Goal: Information Seeking & Learning: Understand process/instructions

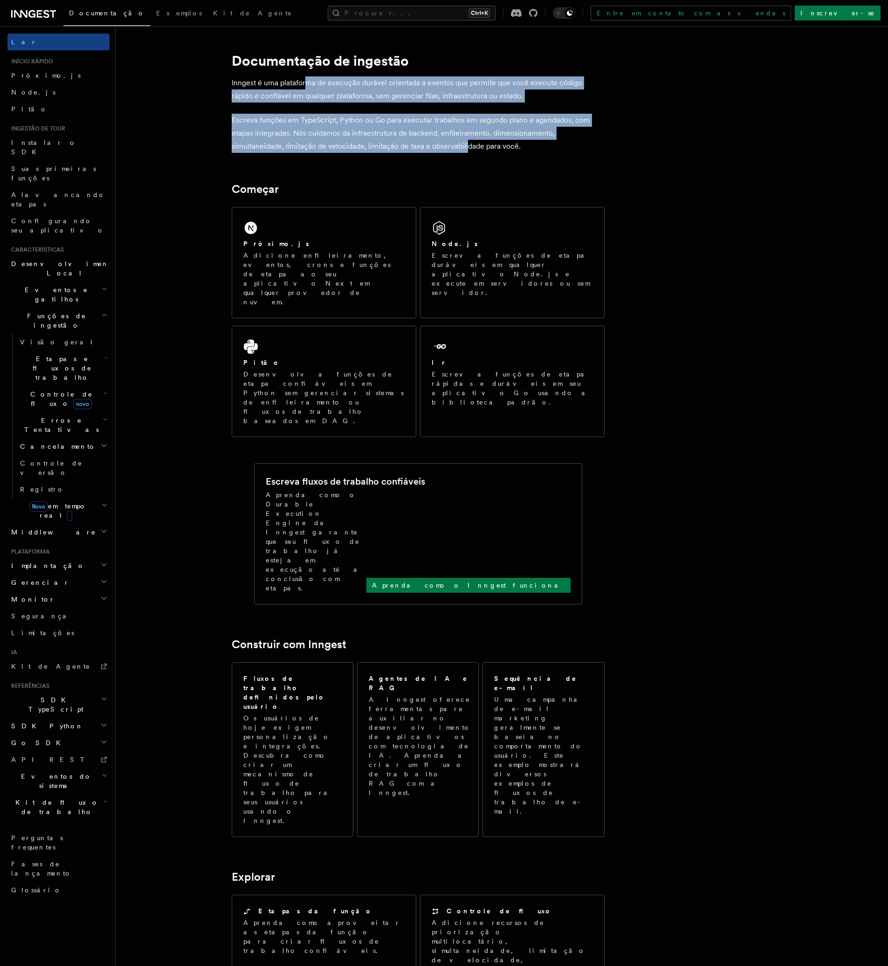
drag, startPoint x: 307, startPoint y: 84, endPoint x: 467, endPoint y: 146, distance: 171.9
click at [467, 146] on article "Documentação de ingestão Inngest é uma plataforma de execução durável orientada…" at bounding box center [478, 796] width 694 height 1511
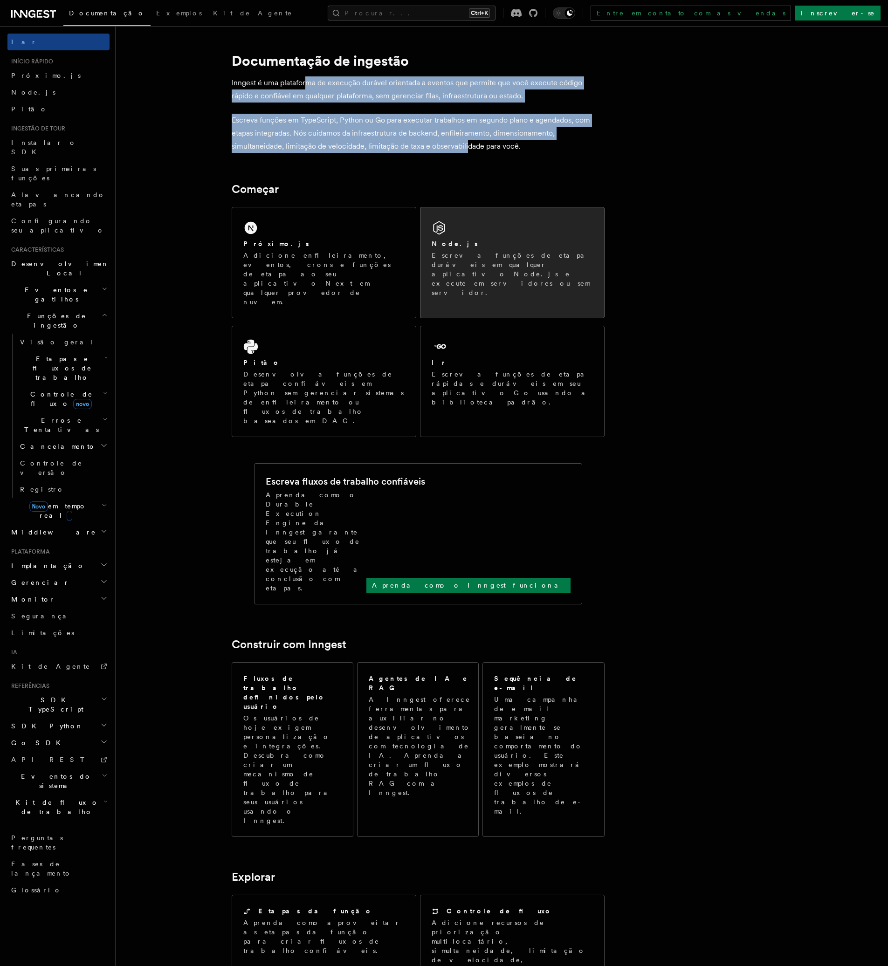
click at [519, 255] on font "Escreva funções de etapa duráveis ​​em qualquer aplicativo Node.js e execute em…" at bounding box center [511, 274] width 159 height 45
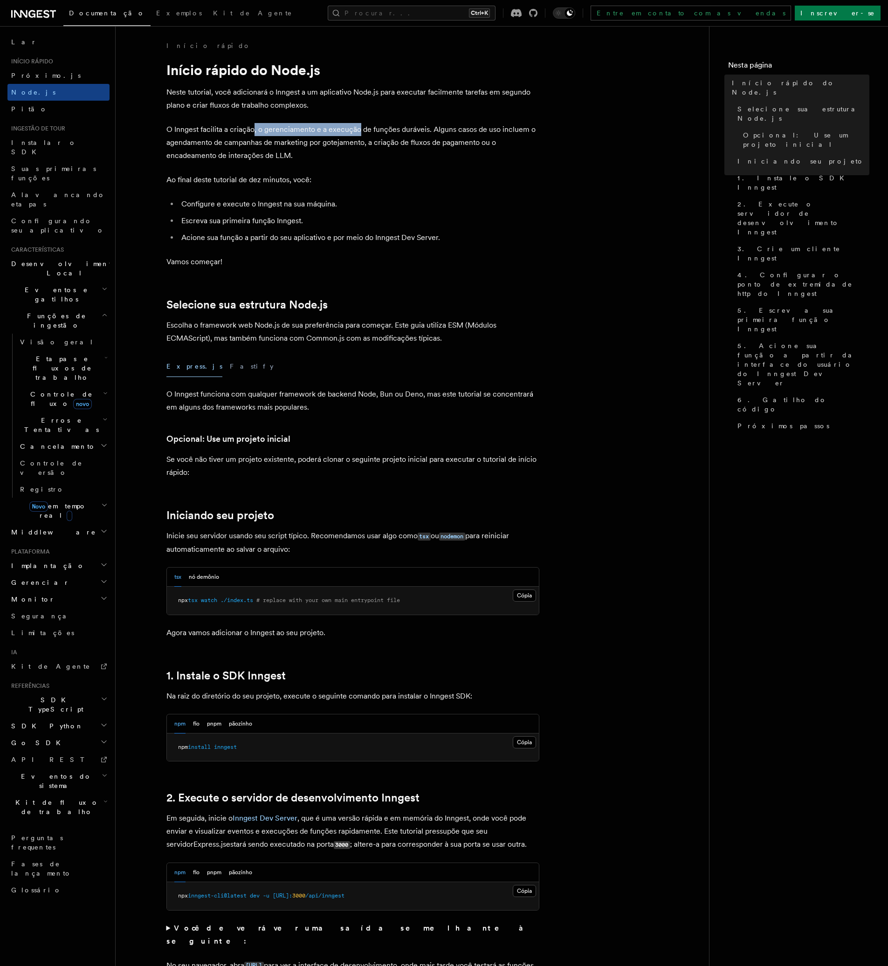
drag, startPoint x: 253, startPoint y: 128, endPoint x: 362, endPoint y: 127, distance: 108.6
click at [359, 127] on font "O Inngest facilita a criação, o gerenciamento e a execução de funções duráveis.…" at bounding box center [350, 142] width 369 height 35
drag, startPoint x: 215, startPoint y: 142, endPoint x: 242, endPoint y: 139, distance: 27.2
click at [242, 139] on font "O Inngest facilita a criação, o gerenciamento e a execução de funções duráveis.…" at bounding box center [350, 142] width 369 height 35
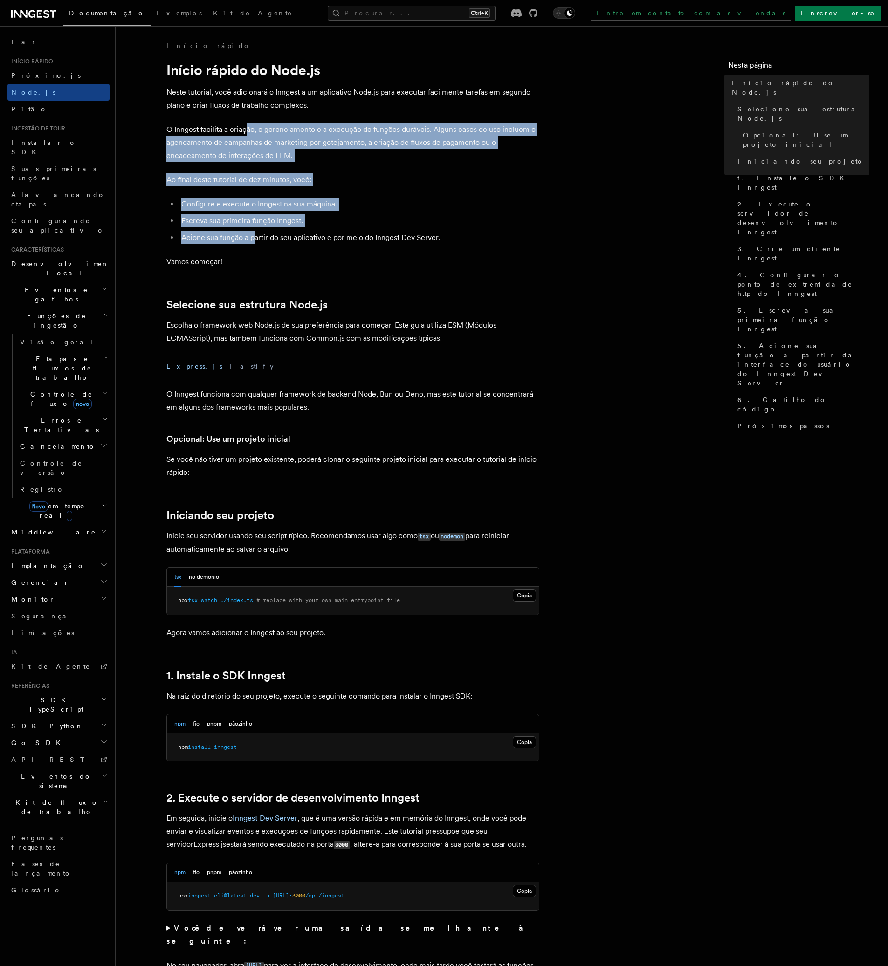
drag, startPoint x: 246, startPoint y: 128, endPoint x: 253, endPoint y: 235, distance: 107.9
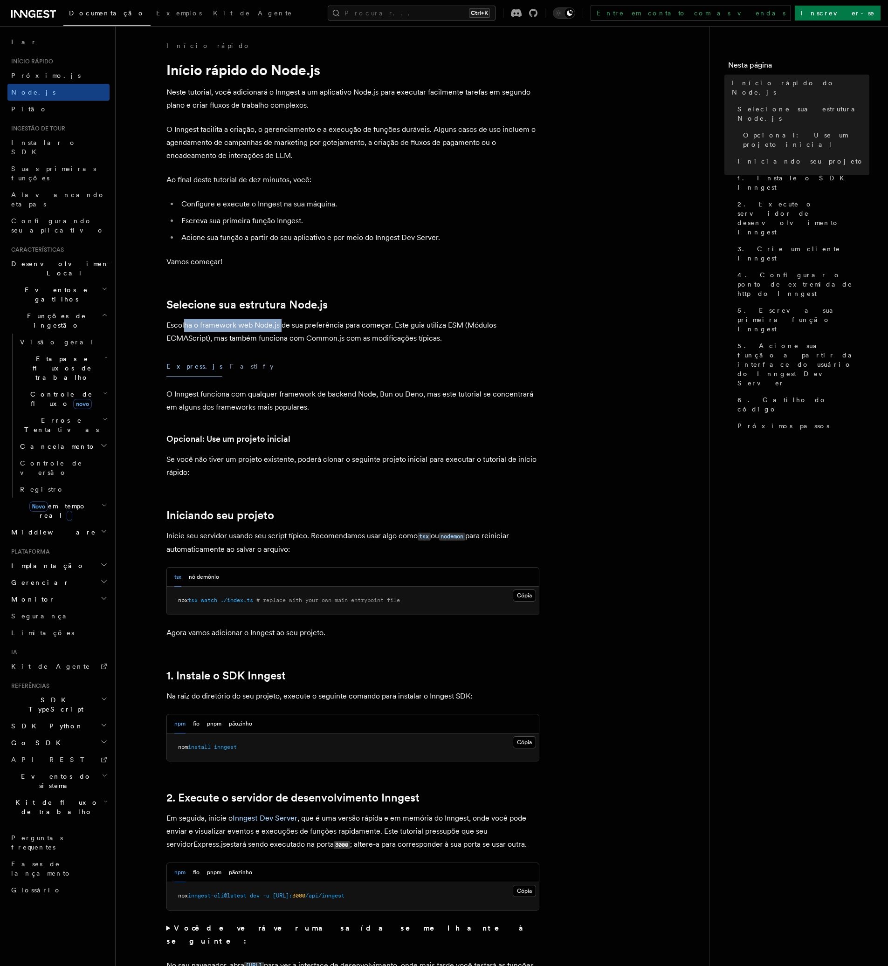
drag, startPoint x: 184, startPoint y: 324, endPoint x: 283, endPoint y: 323, distance: 98.8
click at [283, 323] on font "Escolha o framework web Node.js de sua preferência para começar. Este guia util…" at bounding box center [331, 332] width 330 height 22
drag, startPoint x: 187, startPoint y: 342, endPoint x: 276, endPoint y: 349, distance: 89.3
click at [230, 369] on font "Fastify" at bounding box center [252, 366] width 44 height 7
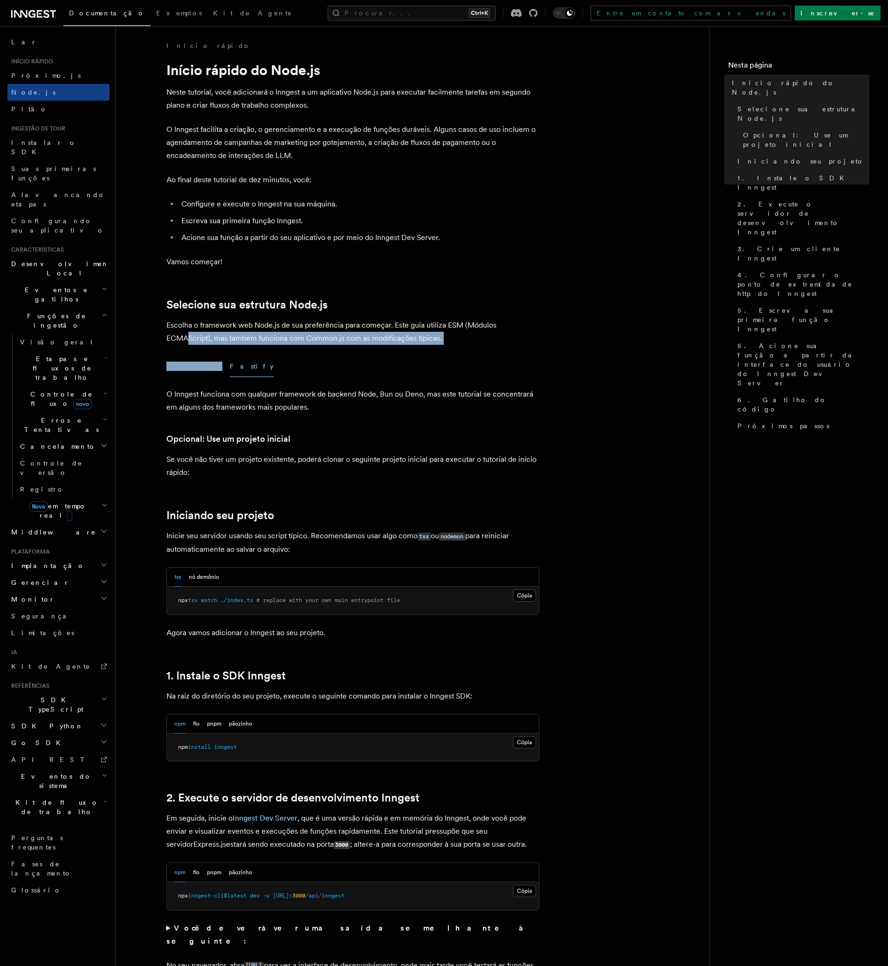
click at [230, 366] on font "Fastify" at bounding box center [252, 366] width 44 height 7
click at [179, 369] on font "Express.js" at bounding box center [194, 366] width 56 height 7
click at [230, 366] on font "Fastify" at bounding box center [252, 366] width 44 height 7
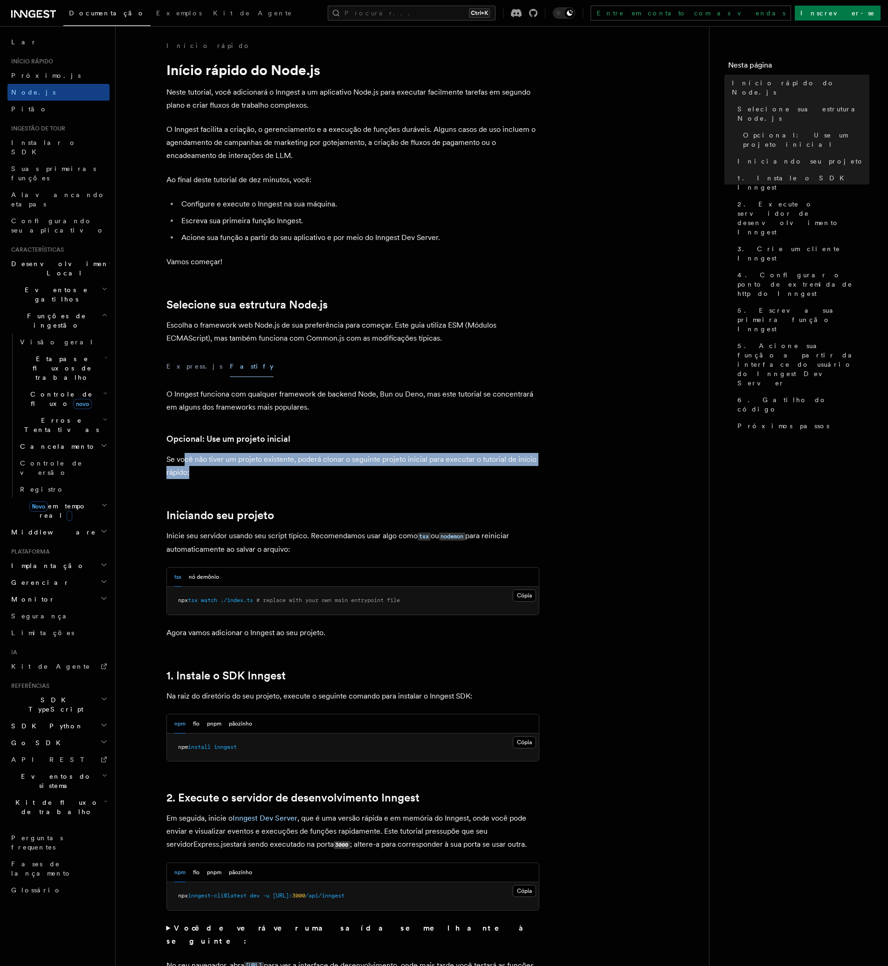
drag, startPoint x: 184, startPoint y: 459, endPoint x: 275, endPoint y: 480, distance: 92.7
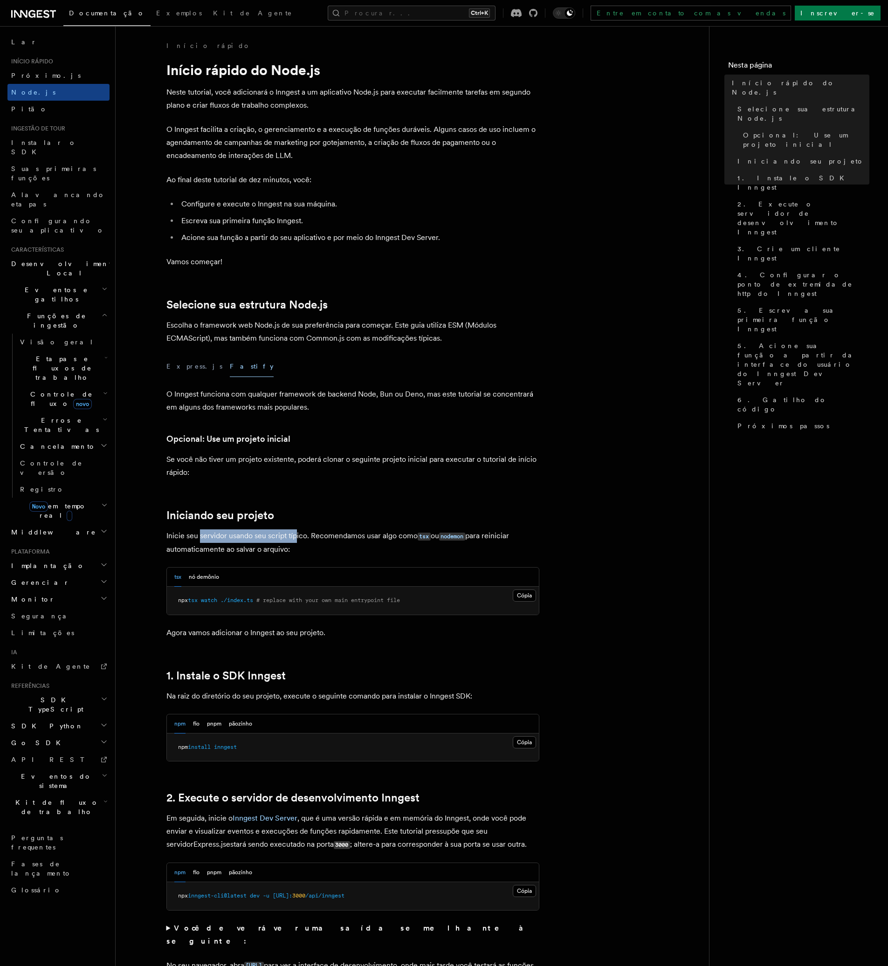
drag, startPoint x: 200, startPoint y: 536, endPoint x: 298, endPoint y: 533, distance: 98.4
click at [298, 534] on font "Inicie seu servidor usando seu script típico. Recomendamos usar algo como" at bounding box center [291, 535] width 251 height 9
click at [319, 538] on font "Inicie seu servidor usando seu script típico. Recomendamos usar algo como" at bounding box center [291, 535] width 251 height 9
drag, startPoint x: 316, startPoint y: 539, endPoint x: 380, endPoint y: 537, distance: 64.4
click at [380, 538] on font "Inicie seu servidor usando seu script típico. Recomendamos usar algo como" at bounding box center [291, 535] width 251 height 9
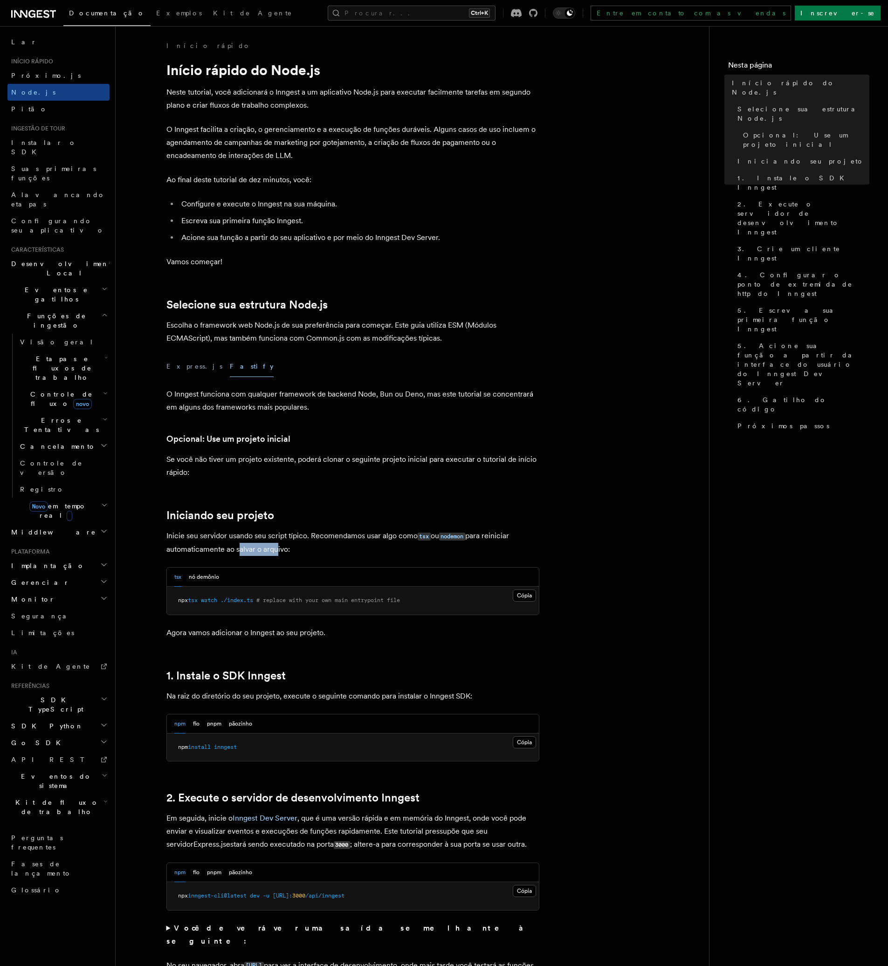
drag, startPoint x: 241, startPoint y: 550, endPoint x: 279, endPoint y: 552, distance: 38.8
click at [279, 552] on font "para reiniciar automaticamente ao salvar o arquivo:" at bounding box center [337, 542] width 343 height 22
drag, startPoint x: 195, startPoint y: 600, endPoint x: 263, endPoint y: 603, distance: 67.7
click at [263, 603] on span "npx tsx watch ./index.ts # replace with your own main entrypoint file" at bounding box center [289, 600] width 222 height 7
drag, startPoint x: 304, startPoint y: 600, endPoint x: 422, endPoint y: 593, distance: 117.7
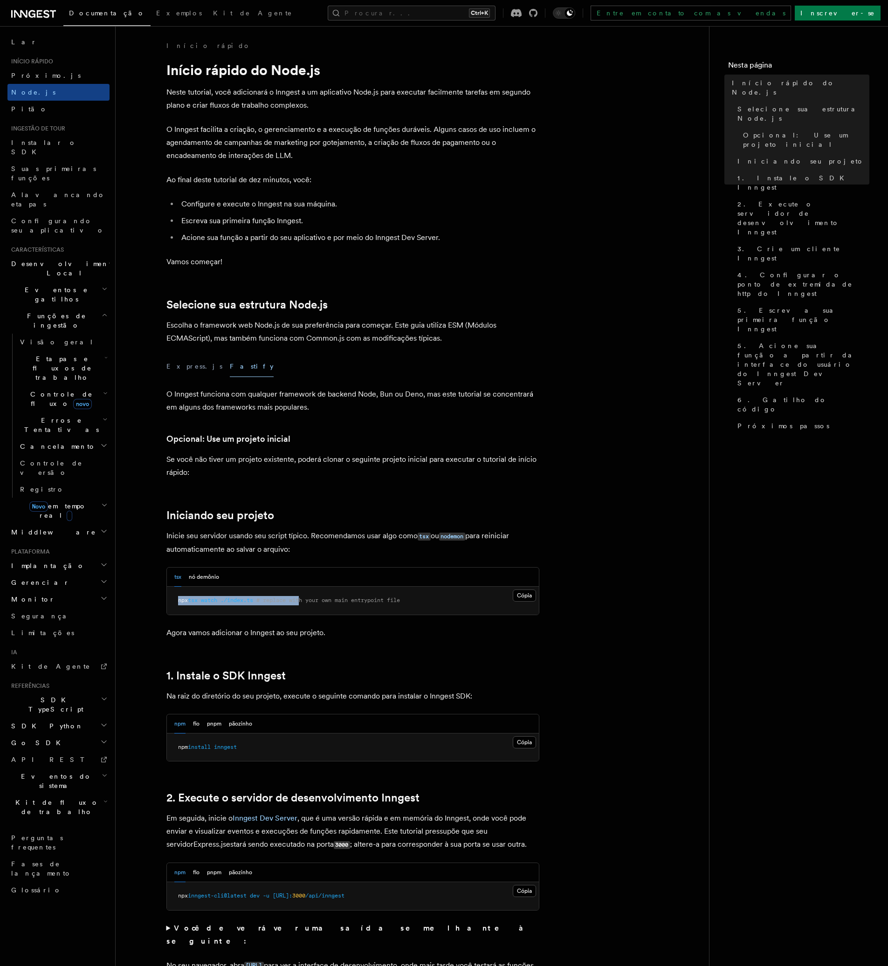
click at [421, 597] on pre "npx tsx watch ./index.ts # replace with your own main entrypoint file" at bounding box center [353, 601] width 372 height 28
click at [212, 575] on font "nó demônio" at bounding box center [204, 577] width 30 height 7
click at [180, 581] on button "tsx" at bounding box center [177, 577] width 7 height 19
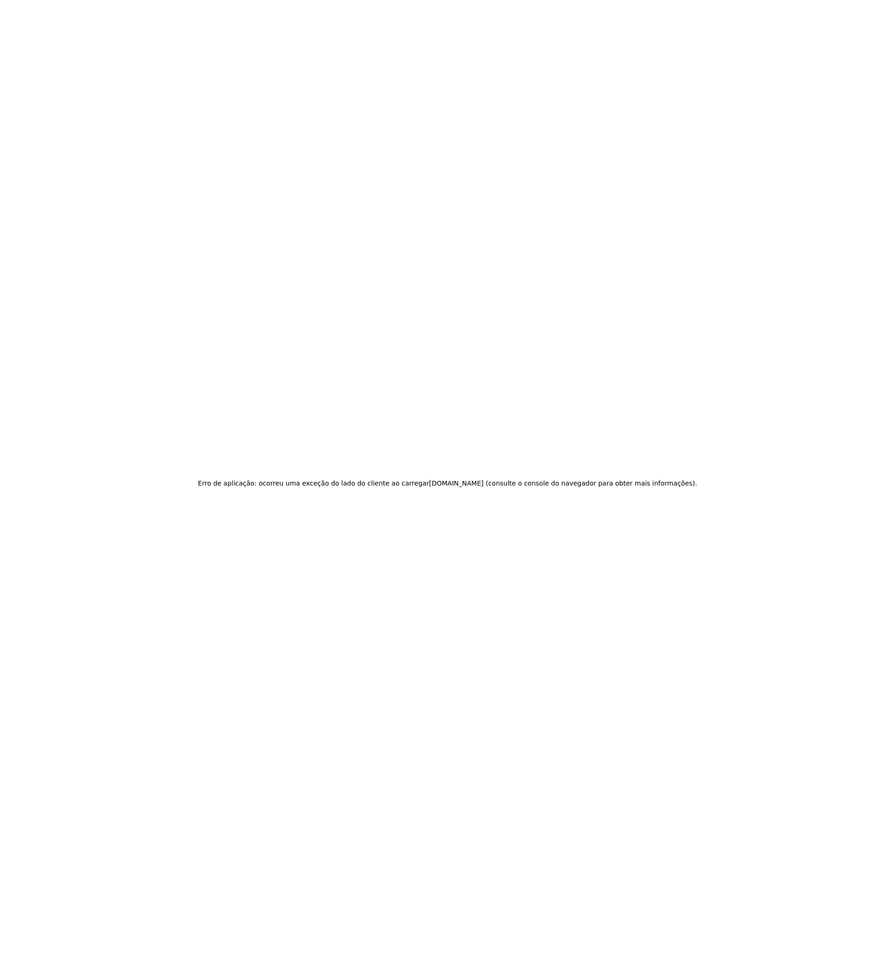
click at [325, 176] on div "Erro de aplicação: ocorreu uma exceção do lado do cliente ao carregar [DOMAIN_N…" at bounding box center [447, 483] width 895 height 966
